Goal: Find specific page/section: Find specific page/section

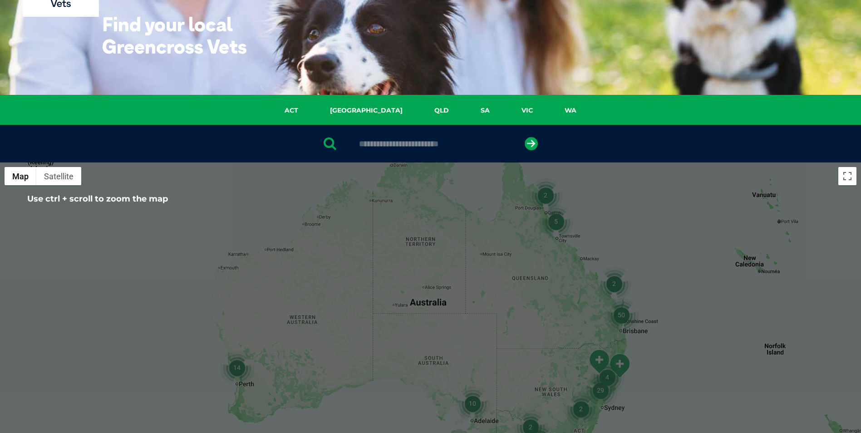
scroll to position [91, 0]
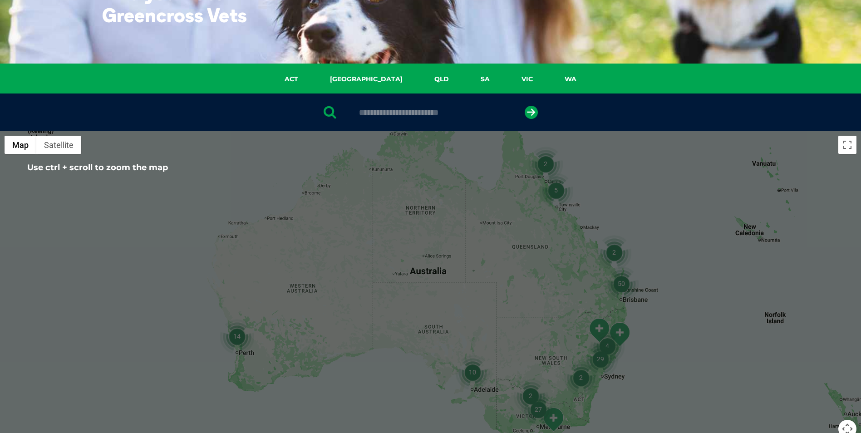
click at [617, 253] on img "2" at bounding box center [614, 252] width 35 height 35
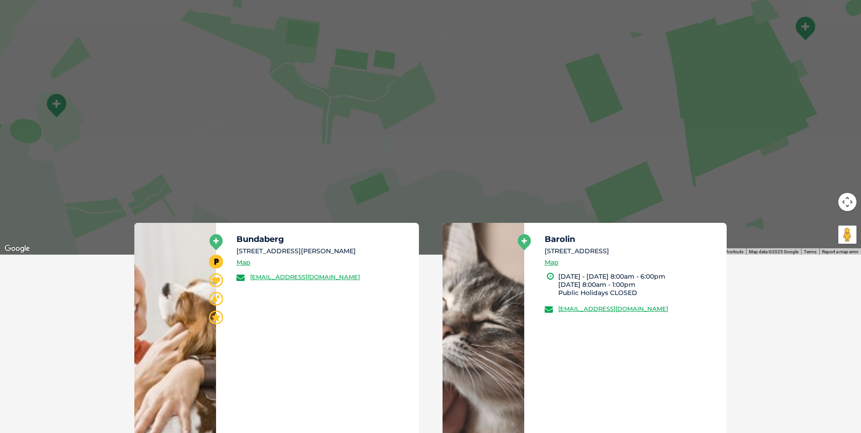
scroll to position [227, 0]
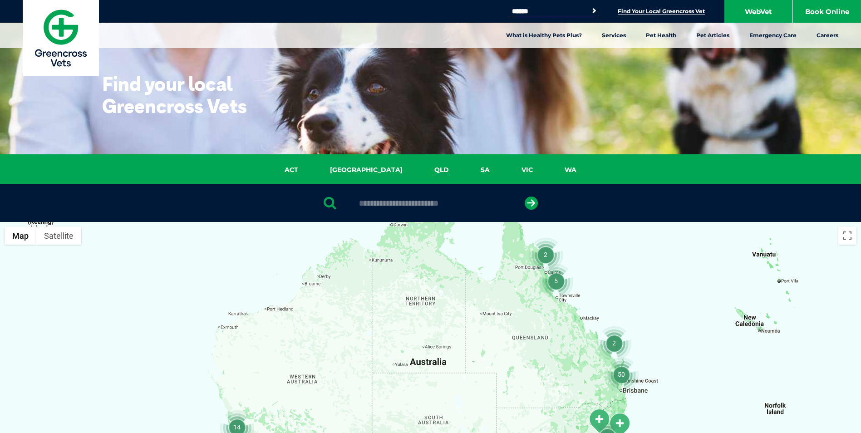
click at [419, 172] on link "QLD" at bounding box center [442, 170] width 46 height 10
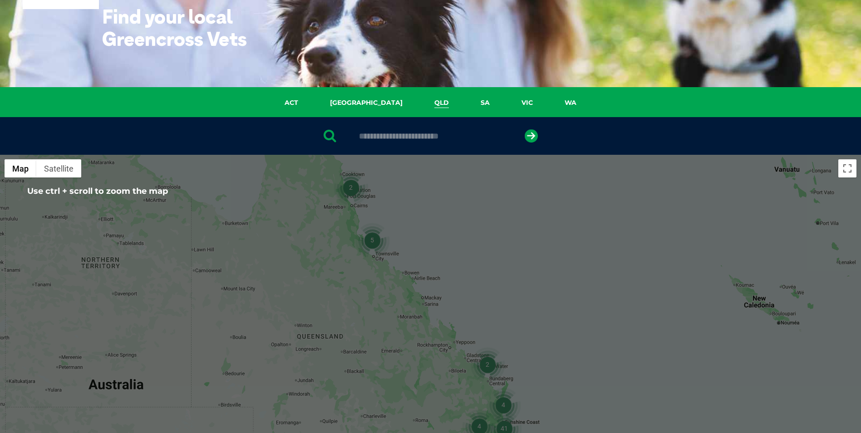
scroll to position [118, 0]
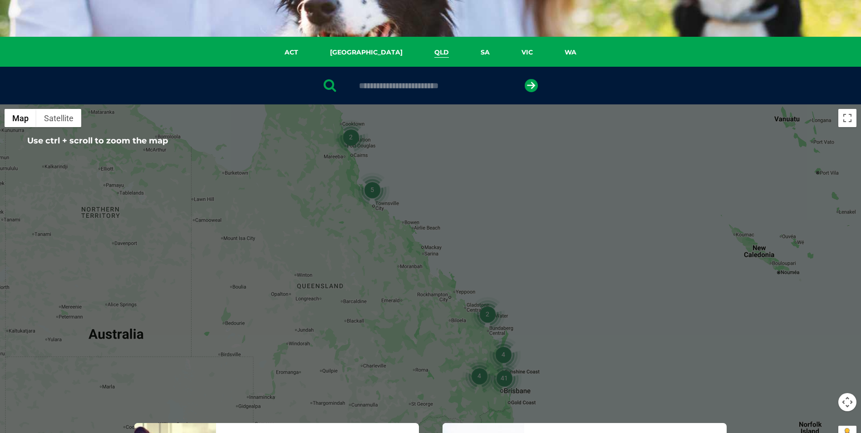
click at [387, 88] on input "text" at bounding box center [431, 85] width 152 height 9
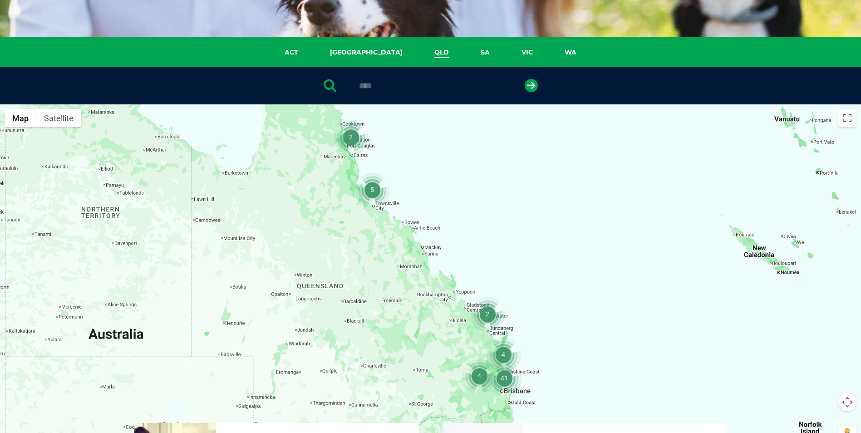
type input "****"
click at [525, 79] on button "submit" at bounding box center [531, 85] width 13 height 13
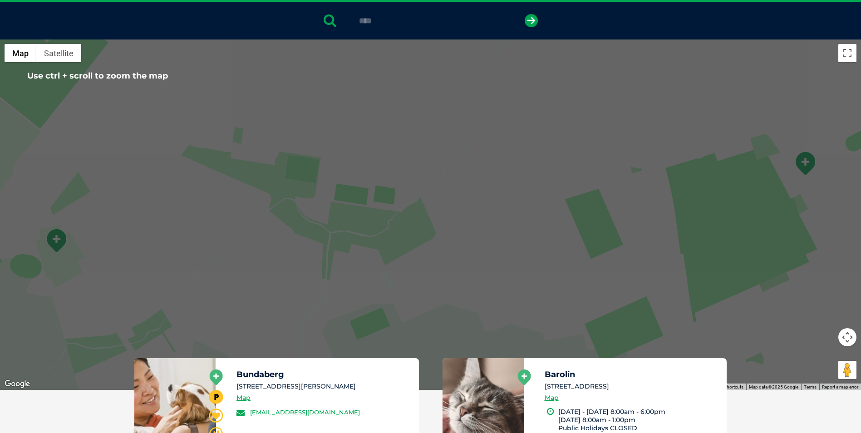
scroll to position [177, 0]
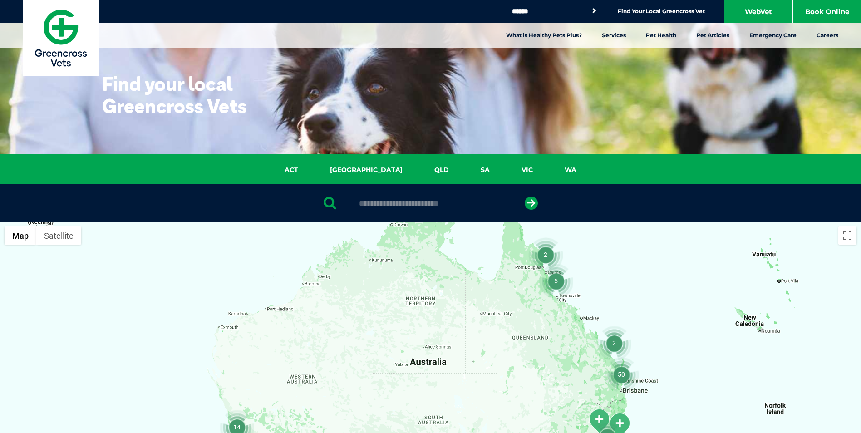
click at [419, 170] on link "QLD" at bounding box center [442, 170] width 46 height 10
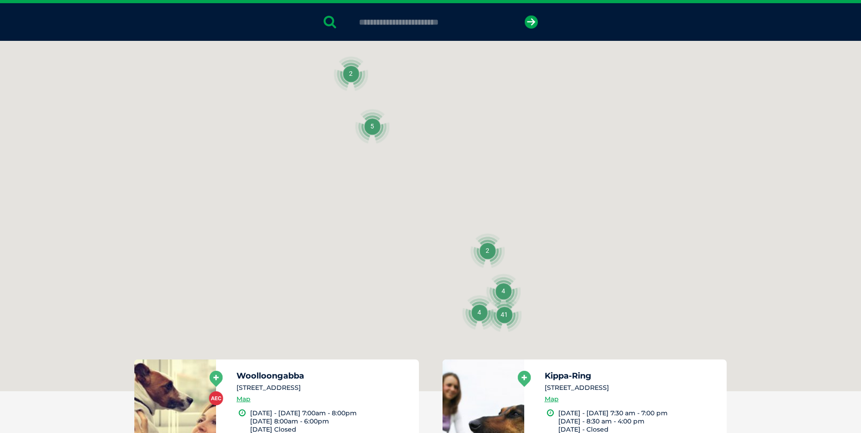
scroll to position [208, 0]
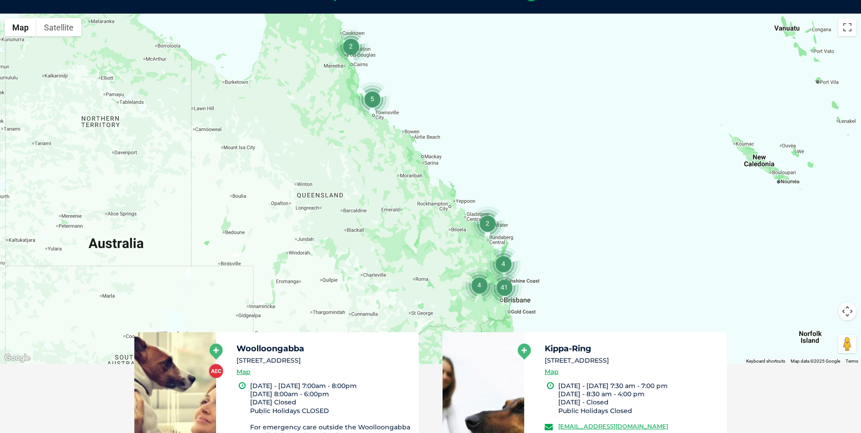
click at [503, 265] on img "4" at bounding box center [503, 264] width 35 height 35
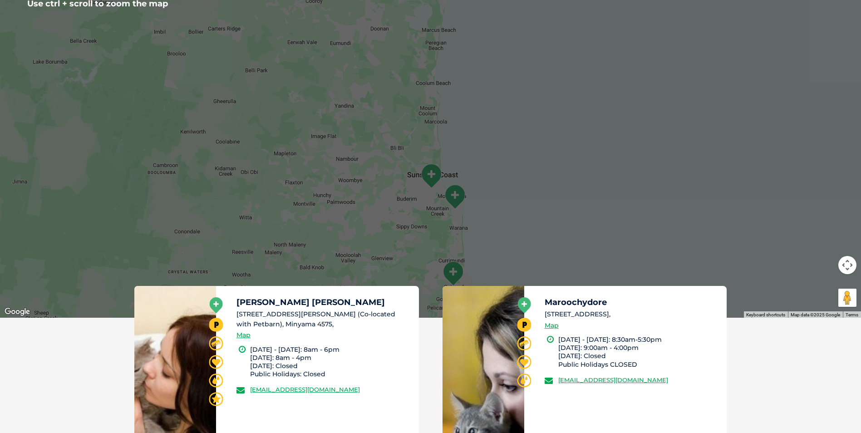
scroll to position [299, 0]
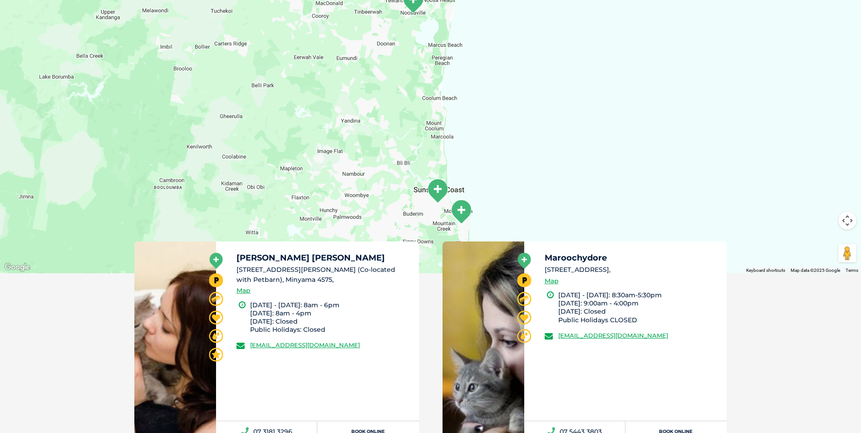
drag, startPoint x: 508, startPoint y: 163, endPoint x: 523, endPoint y: 220, distance: 58.7
click at [519, 239] on div "To navigate, press the arrow keys." at bounding box center [430, 98] width 861 height 350
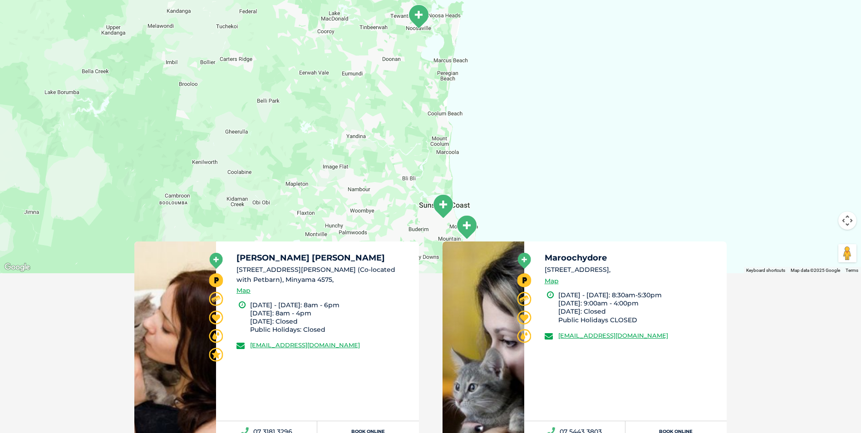
drag, startPoint x: 518, startPoint y: 120, endPoint x: 535, endPoint y: 250, distance: 131.0
click at [535, 250] on div "← Move left → Move right ↑ Move up ↓ Move down + Zoom in - Zoom out Home Jump l…" at bounding box center [430, 312] width 861 height 779
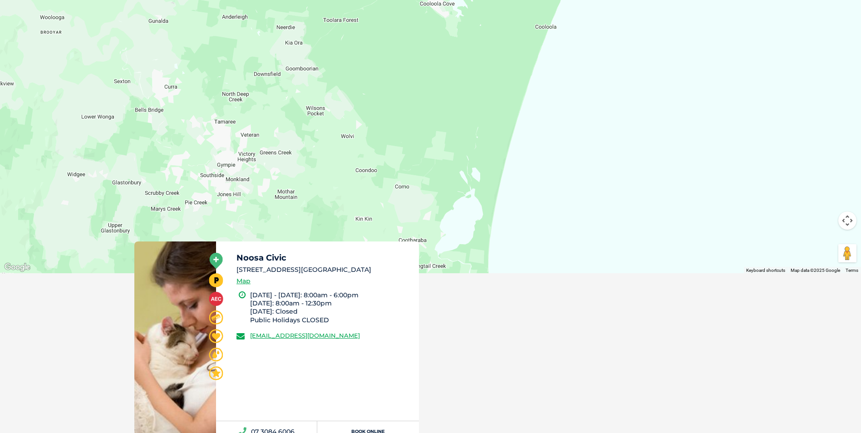
drag, startPoint x: 533, startPoint y: 158, endPoint x: 554, endPoint y: 256, distance: 99.9
click at [554, 256] on div "← Move left → Move right ↑ Move up ↓ Move down + Zoom in - Zoom out Home Jump l…" at bounding box center [430, 205] width 861 height 565
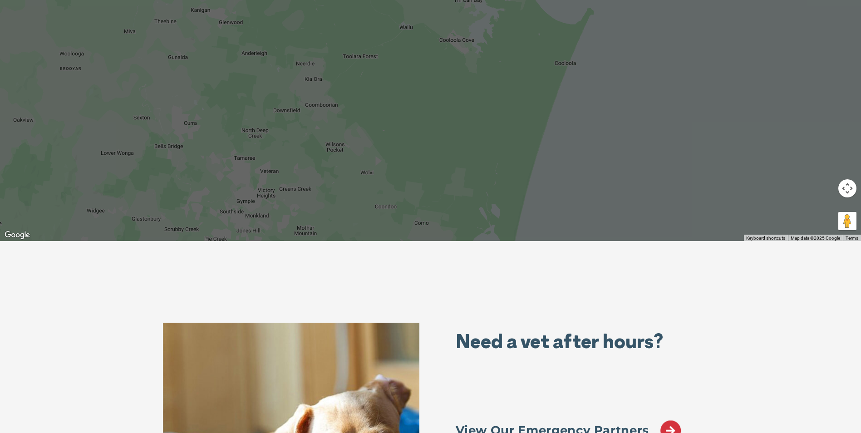
scroll to position [345, 0]
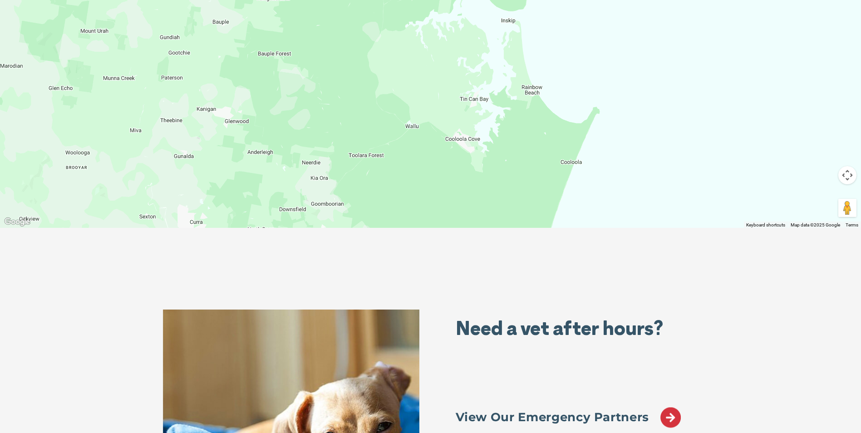
drag, startPoint x: 545, startPoint y: 152, endPoint x: 553, endPoint y: 241, distance: 89.4
click at [551, 272] on div "Greencross Vets Search for: Search Find Your Local Greencross Vet WebVet Book O…" at bounding box center [430, 154] width 861 height 999
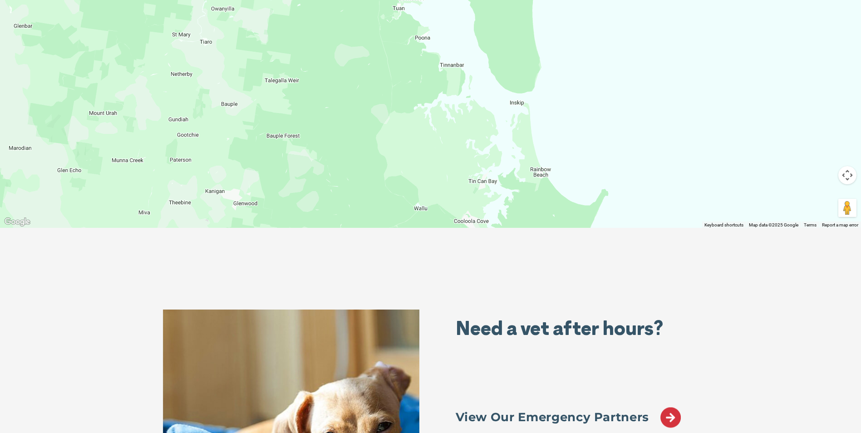
drag, startPoint x: 553, startPoint y: 146, endPoint x: 573, endPoint y: 190, distance: 48.8
click at [564, 215] on div "To navigate, press the arrow keys." at bounding box center [430, 52] width 861 height 350
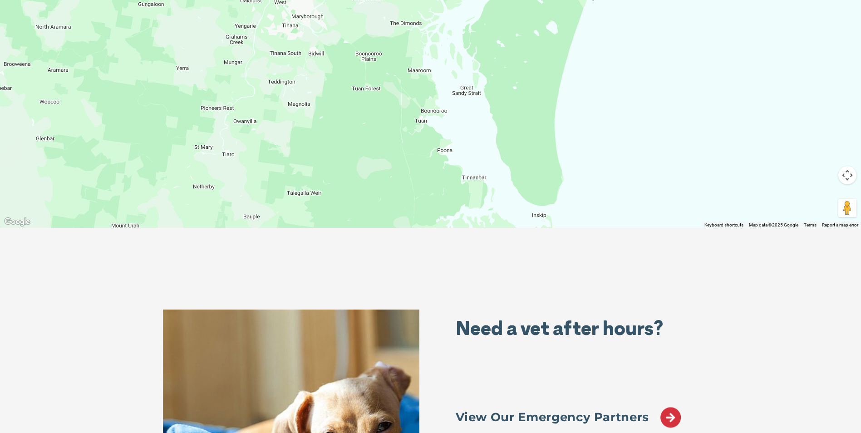
drag, startPoint x: 544, startPoint y: 130, endPoint x: 572, endPoint y: 254, distance: 126.6
click at [570, 253] on section "ACT NSW QLD SA VIC WA ← Move left → Move right ↑ Move up ↓ Move down + Zoom in …" at bounding box center [430, 37] width 861 height 454
